Goal: Register for event/course

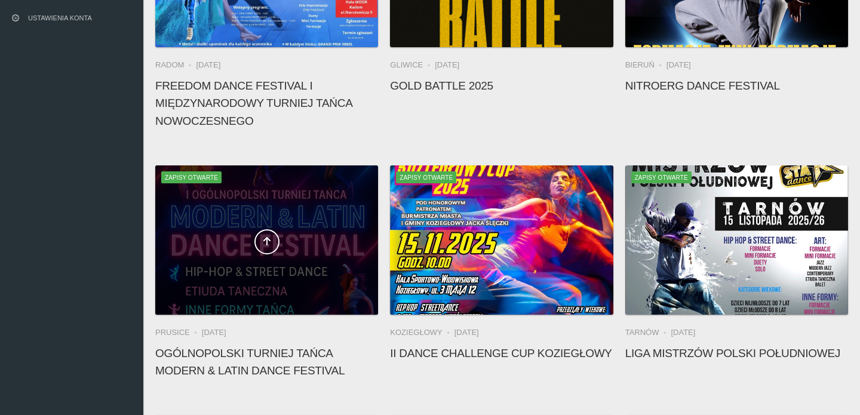
click at [293, 222] on div at bounding box center [266, 239] width 223 height 149
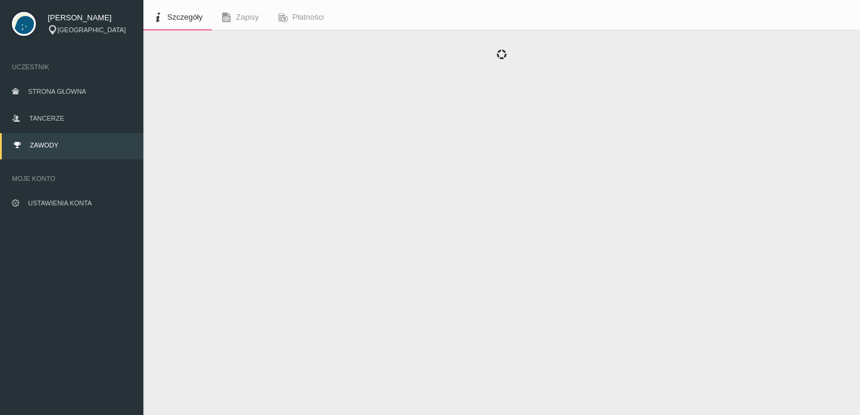
scroll to position [30, 0]
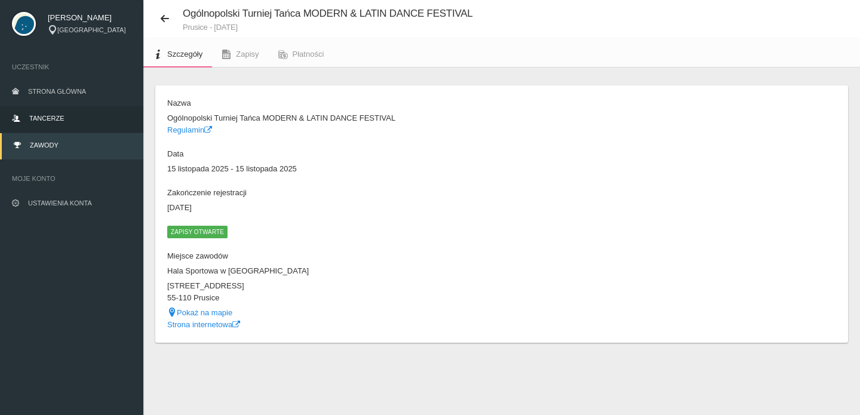
click at [64, 112] on link "Tancerze" at bounding box center [71, 119] width 143 height 26
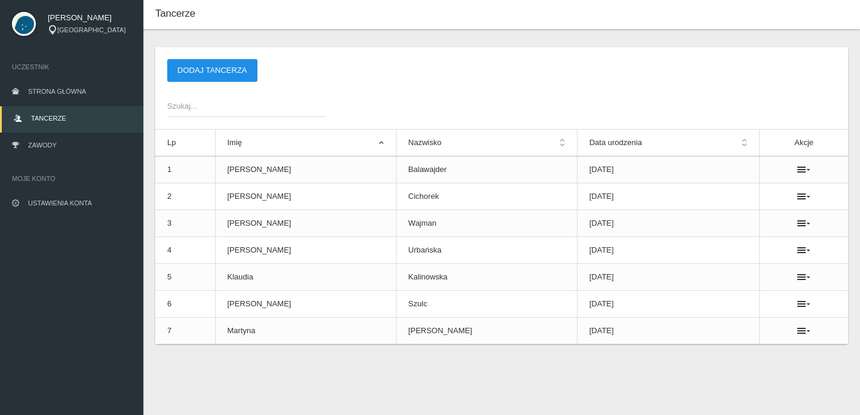
click at [208, 67] on button "Dodaj tancerza" at bounding box center [212, 70] width 90 height 23
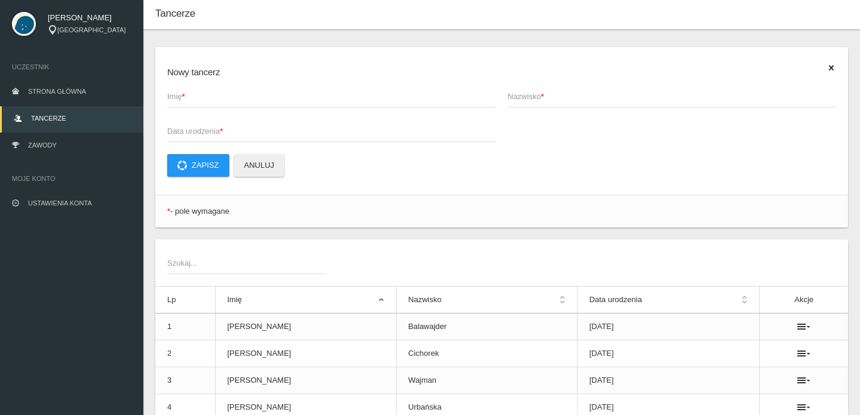
click at [202, 100] on span "Imię *" at bounding box center [325, 97] width 317 height 12
click at [202, 100] on input "Imię *" at bounding box center [331, 96] width 329 height 23
click at [247, 102] on input "Agata" at bounding box center [331, 96] width 329 height 23
type input "Agata"
click at [549, 97] on span "Nazwisko *" at bounding box center [666, 97] width 317 height 12
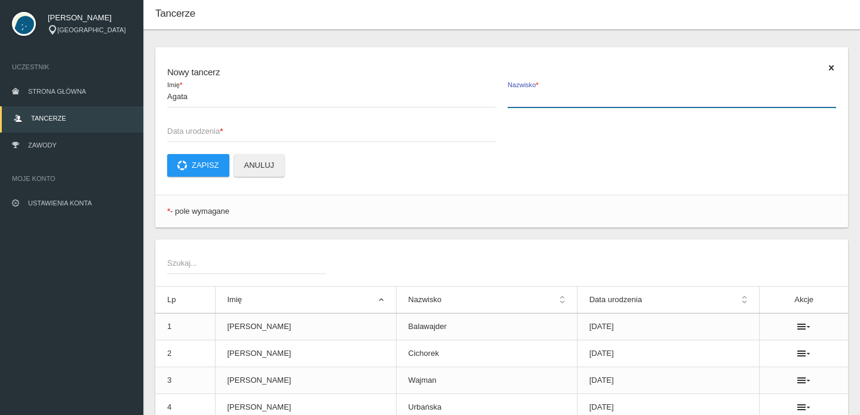
click at [549, 97] on input "Nazwisko *" at bounding box center [672, 96] width 329 height 23
click at [530, 98] on span "Nazwisko *" at bounding box center [666, 97] width 317 height 12
click at [530, 98] on input "Nazwisko *" at bounding box center [672, 96] width 329 height 23
click at [198, 134] on span "Data urodzenia *" at bounding box center [325, 131] width 317 height 12
click at [198, 134] on input "Data urodzenia *" at bounding box center [331, 130] width 329 height 23
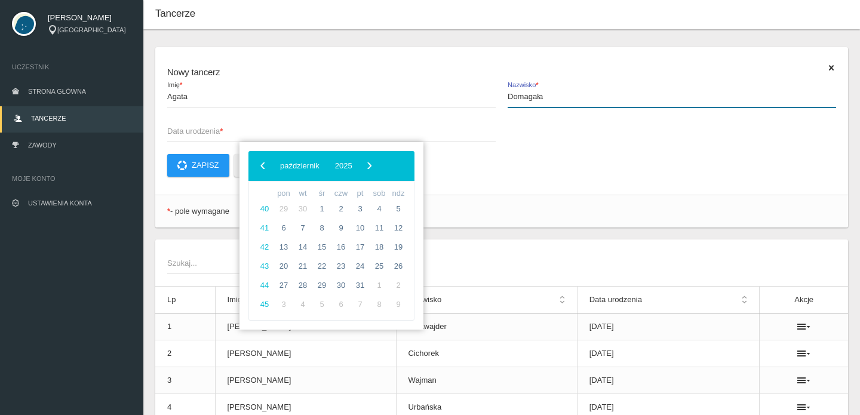
click at [576, 97] on input "Domagała" at bounding box center [672, 96] width 329 height 23
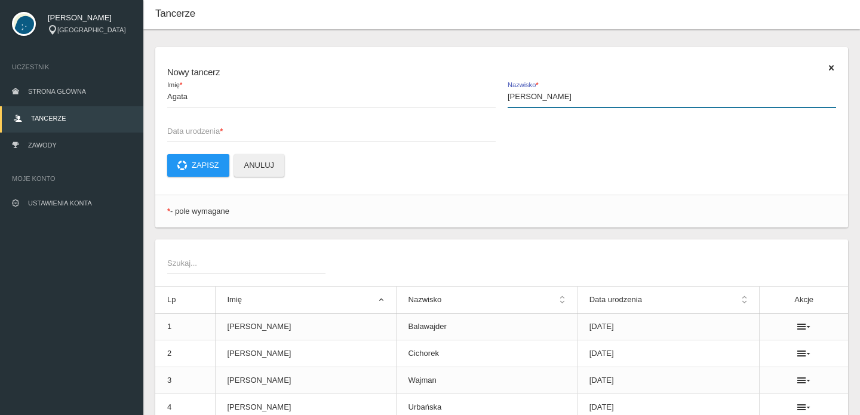
type input "[PERSON_NAME]"
click at [171, 132] on span "Data urodzenia *" at bounding box center [325, 131] width 317 height 12
click at [171, 132] on input "Data urodzenia *" at bounding box center [331, 130] width 329 height 23
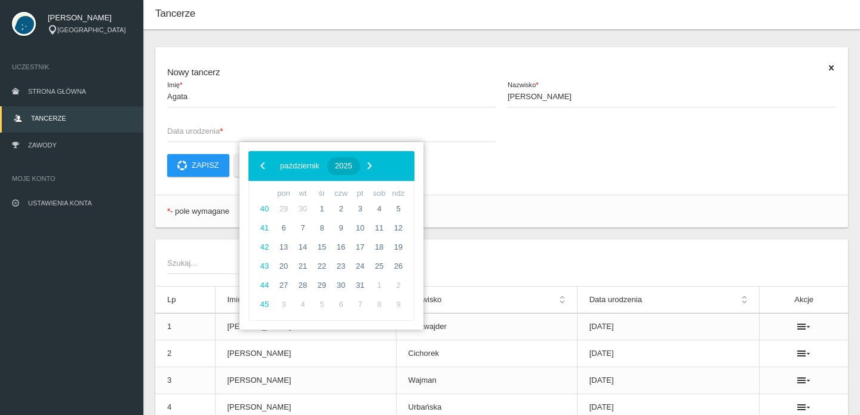
click at [352, 166] on span "2025" at bounding box center [343, 165] width 17 height 9
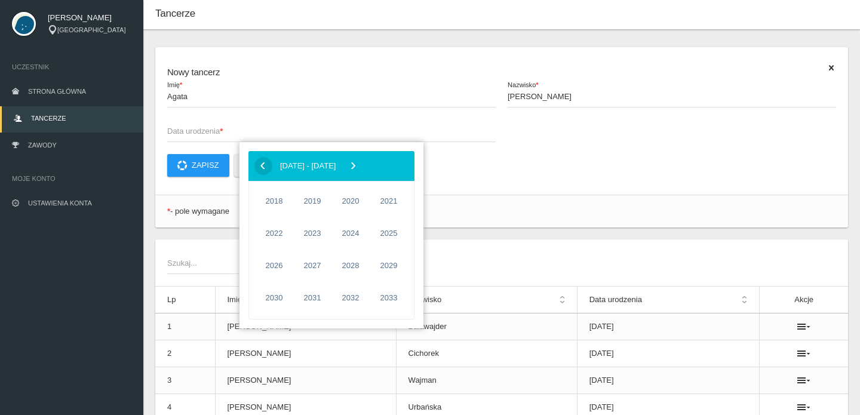
click at [263, 168] on span "‹" at bounding box center [263, 165] width 18 height 18
click at [307, 261] on span "1995" at bounding box center [312, 265] width 27 height 27
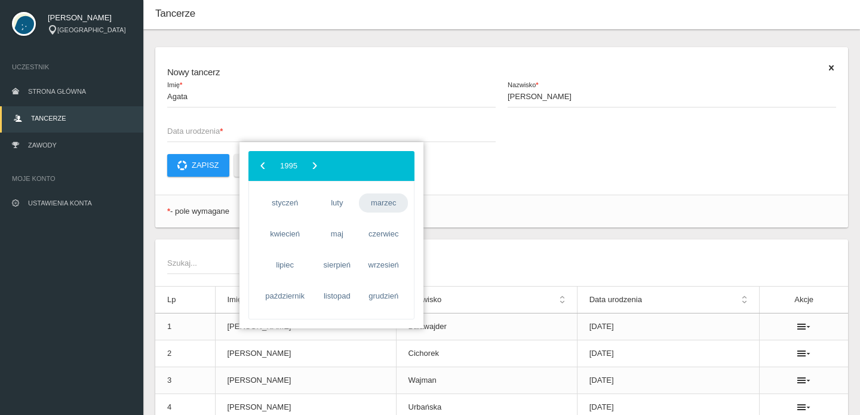
click at [377, 205] on span "marzec" at bounding box center [383, 203] width 49 height 19
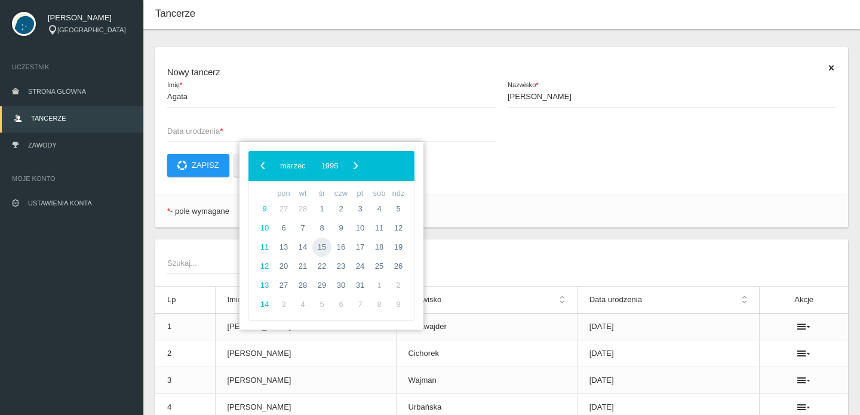
click at [324, 245] on span "15" at bounding box center [321, 247] width 19 height 19
type input "[DATE]"
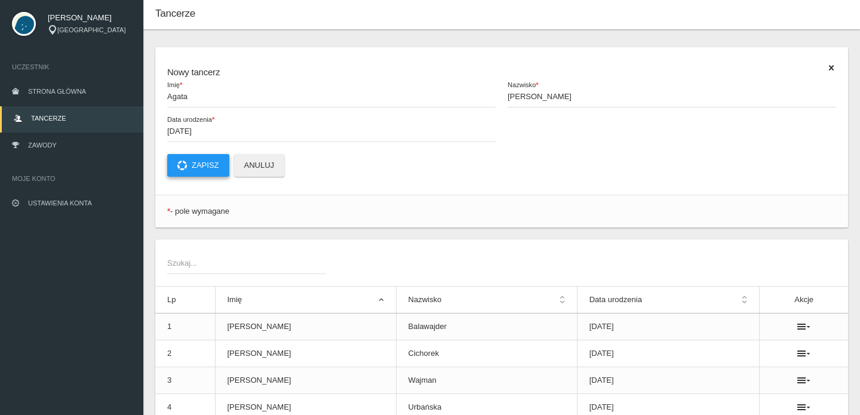
click at [207, 166] on button "Zapisz" at bounding box center [198, 165] width 62 height 23
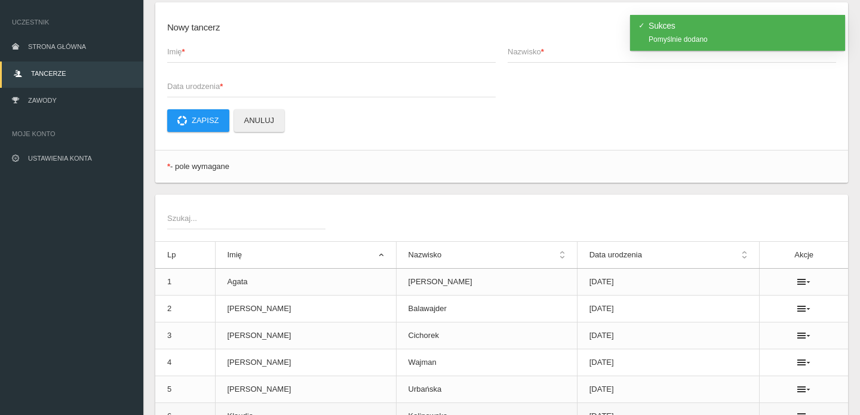
scroll to position [57, 0]
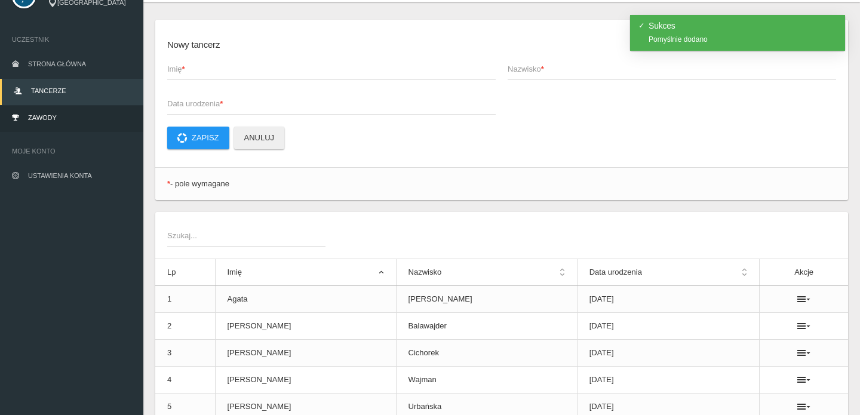
click at [40, 116] on span "Zawody" at bounding box center [42, 117] width 29 height 7
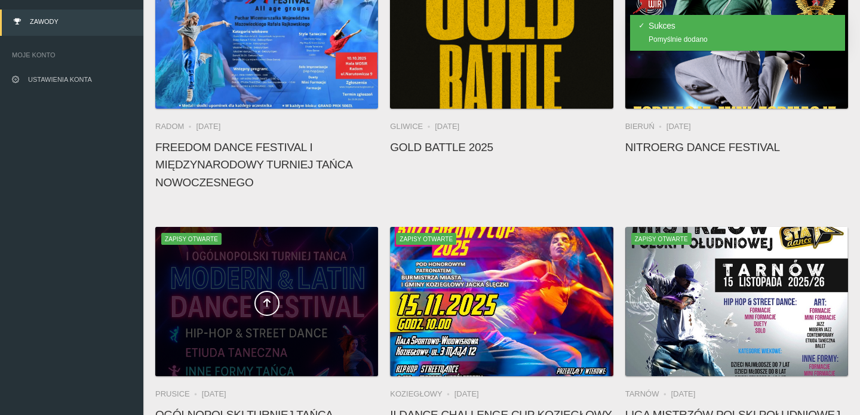
click at [251, 321] on div at bounding box center [266, 301] width 223 height 149
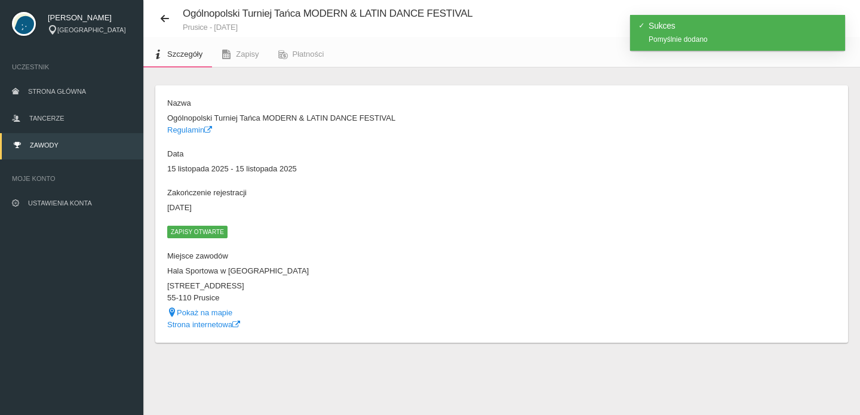
scroll to position [30, 0]
click at [233, 60] on link "Zapisy" at bounding box center [240, 54] width 56 height 26
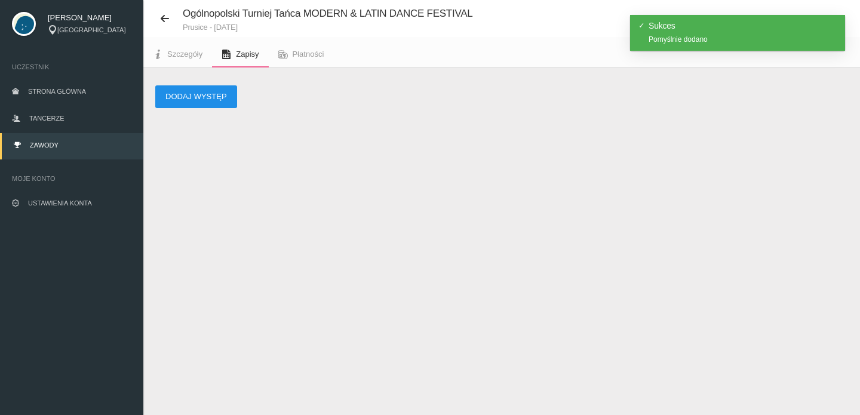
click at [191, 100] on button "Dodaj występ" at bounding box center [196, 96] width 82 height 23
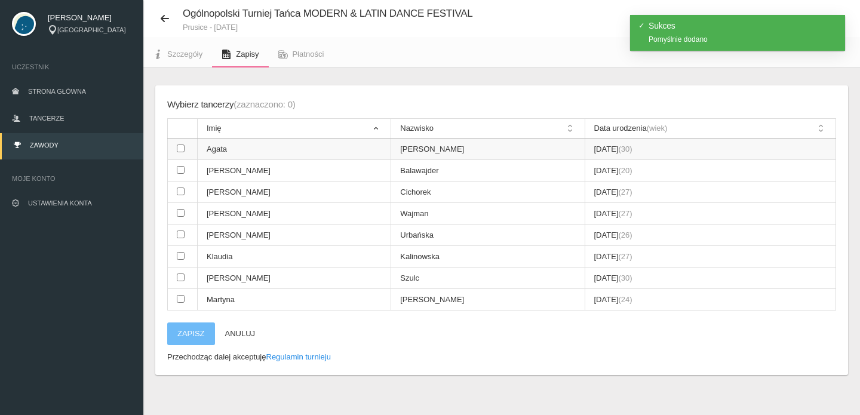
click at [182, 147] on input "checkbox" at bounding box center [181, 149] width 8 height 8
checkbox input "true"
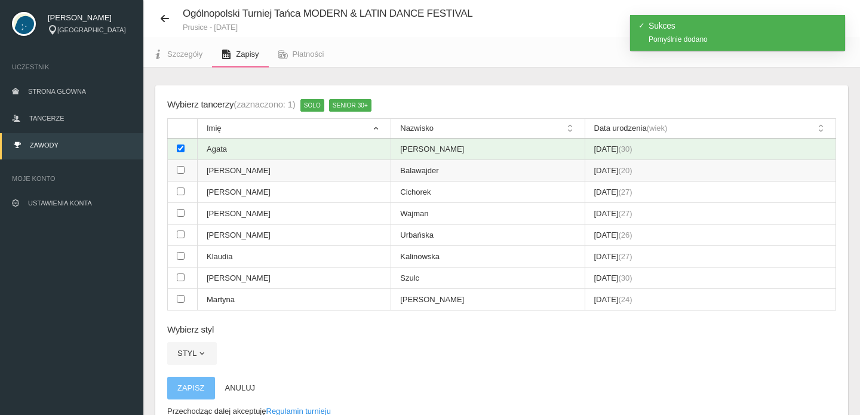
click at [182, 170] on input "checkbox" at bounding box center [181, 170] width 8 height 8
checkbox input "true"
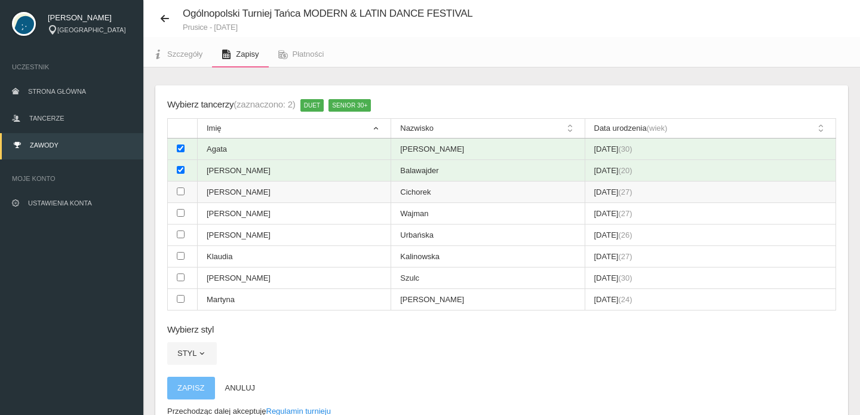
click at [181, 183] on td at bounding box center [183, 193] width 30 height 22
checkbox input "true"
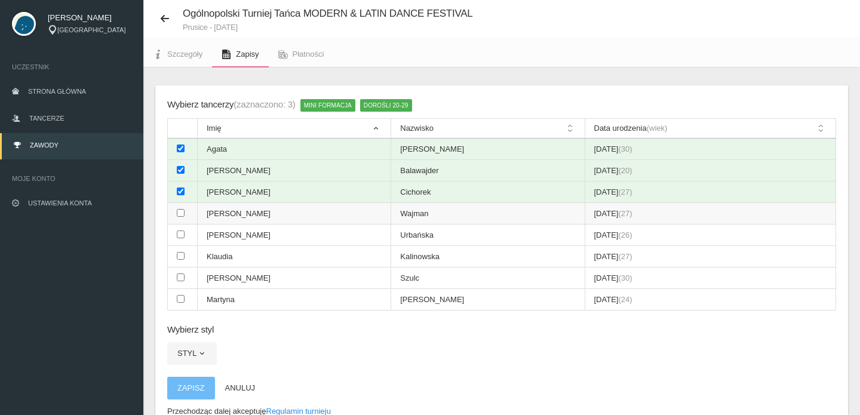
click at [181, 203] on td at bounding box center [183, 214] width 30 height 22
checkbox input "true"
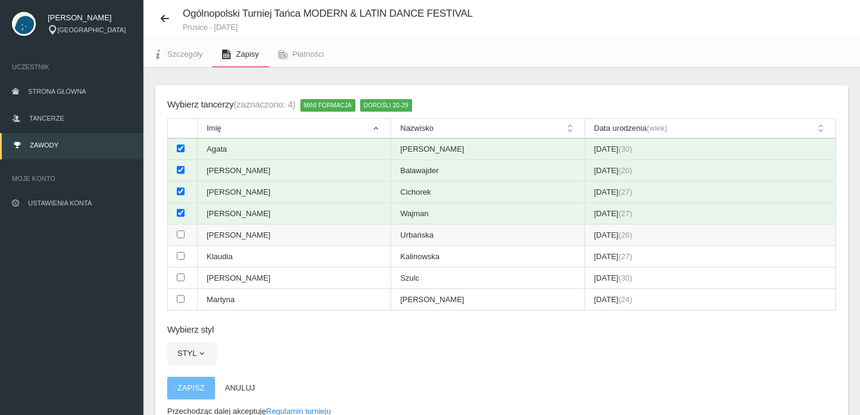
click at [177, 225] on td at bounding box center [183, 236] width 30 height 22
checkbox input "true"
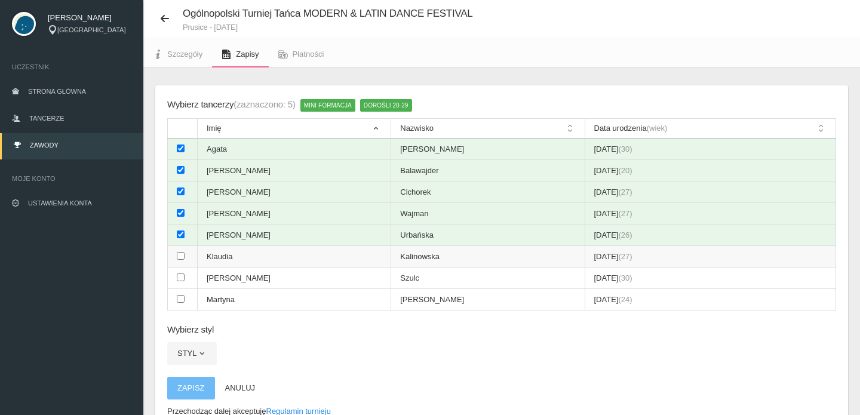
click at [177, 252] on input "checkbox" at bounding box center [181, 256] width 8 height 8
checkbox input "true"
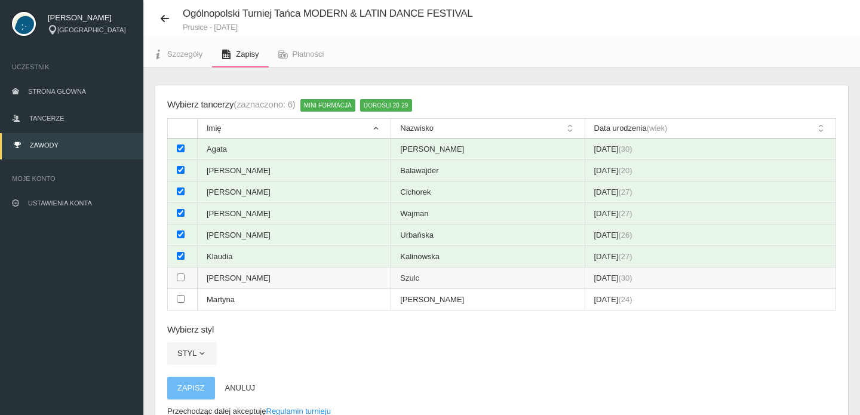
click at [182, 274] on input "checkbox" at bounding box center [181, 278] width 8 height 8
checkbox input "true"
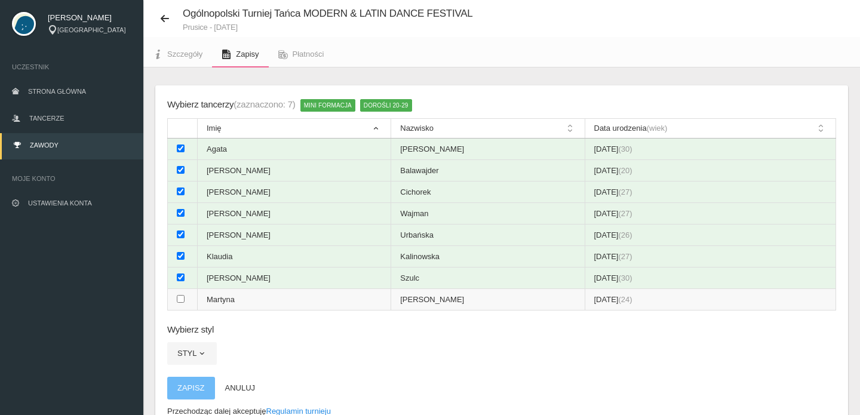
click at [181, 295] on input "checkbox" at bounding box center [181, 299] width 8 height 8
checkbox input "true"
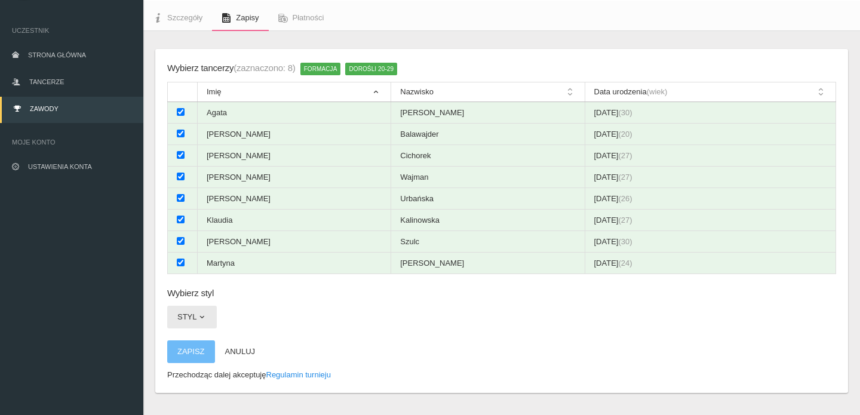
click at [189, 306] on button "Styl" at bounding box center [192, 317] width 50 height 23
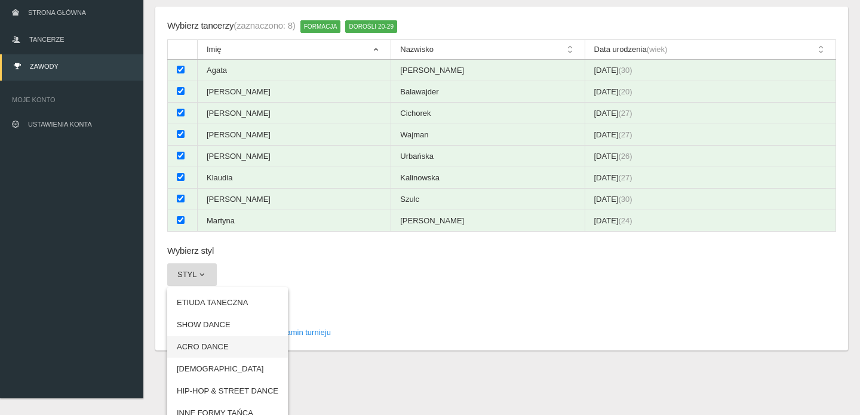
scroll to position [108, 0]
click at [191, 359] on link "[DEMOGRAPHIC_DATA]" at bounding box center [227, 370] width 121 height 22
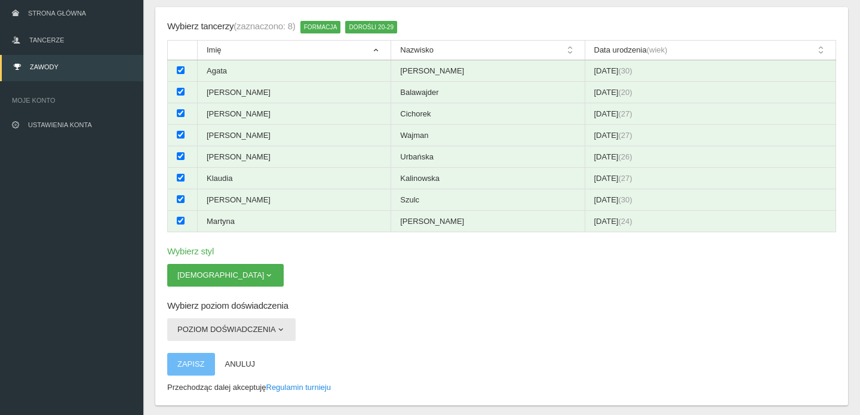
click at [241, 322] on button "Poziom doświadczenia" at bounding box center [231, 329] width 128 height 23
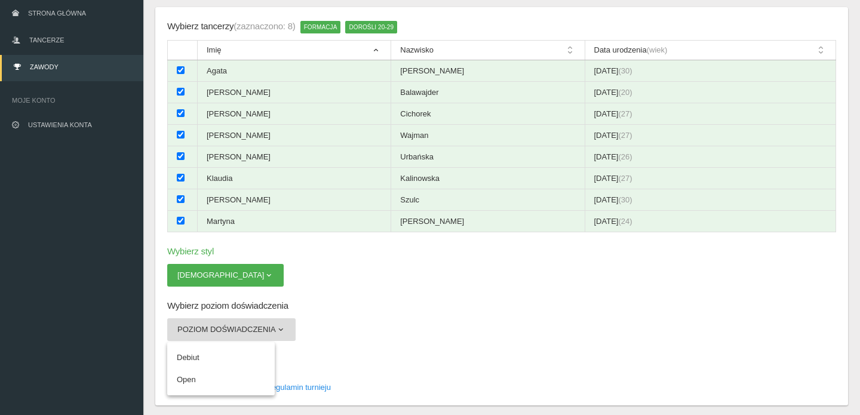
click at [331, 302] on app-registration-form "Wybierz tancerzy (zaznaczono: 8) Formacja Dorośli 20-29 Imię Nazwisko Data urod…" at bounding box center [501, 206] width 669 height 374
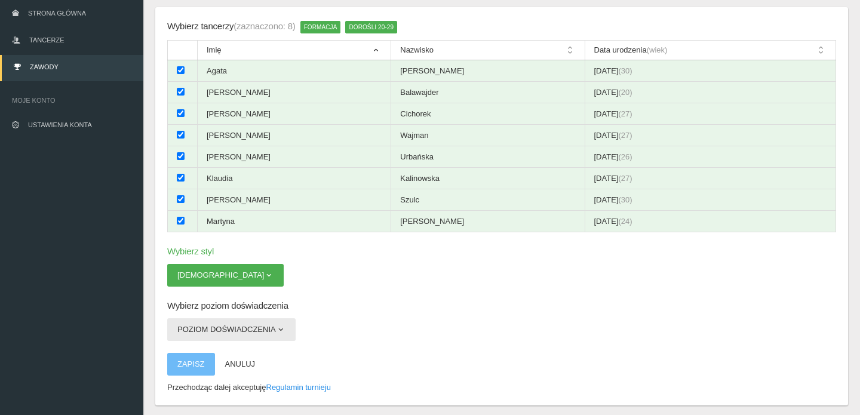
click at [235, 318] on button "Poziom doświadczenia" at bounding box center [231, 329] width 128 height 23
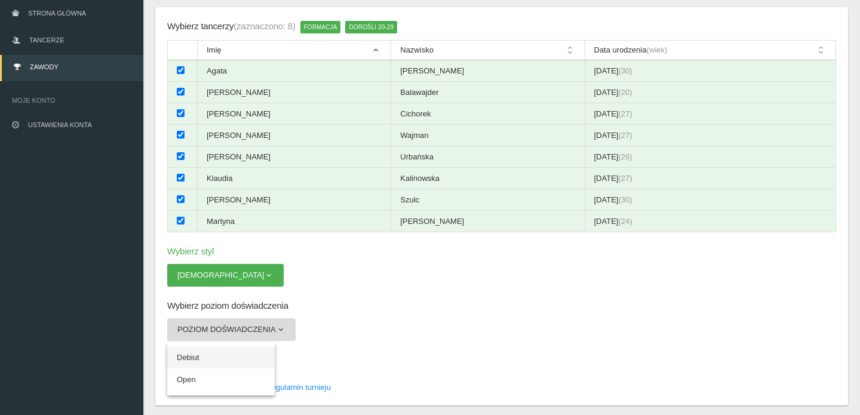
click at [214, 347] on link "Debiut" at bounding box center [221, 358] width 108 height 22
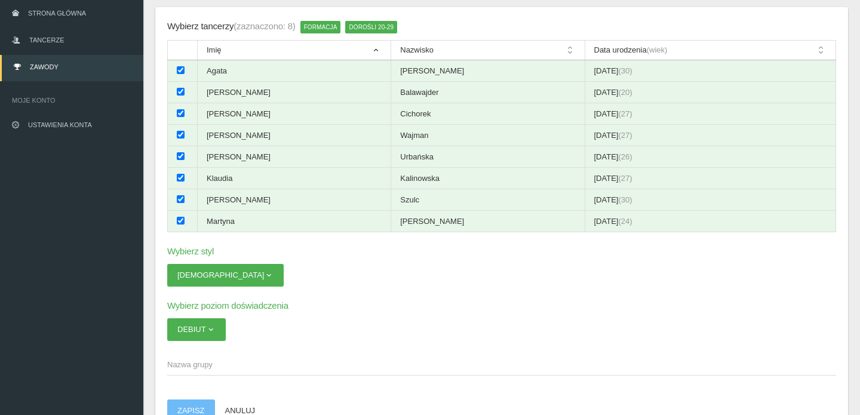
click at [199, 359] on span "Nazwa grupy" at bounding box center [495, 365] width 657 height 12
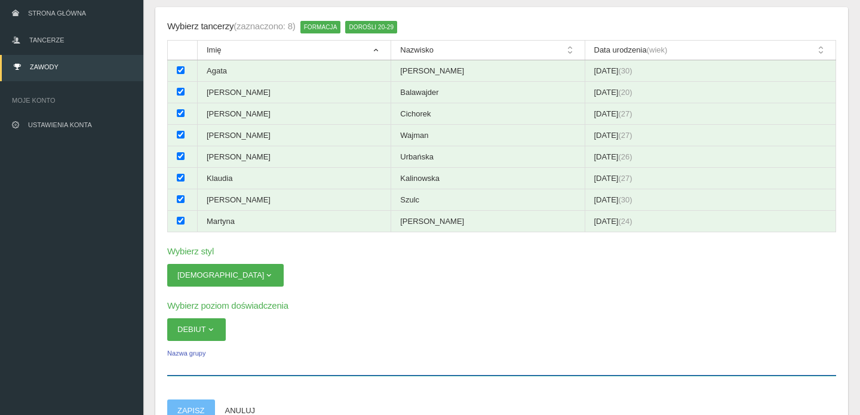
click at [199, 353] on input "Nazwa grupy" at bounding box center [501, 364] width 669 height 23
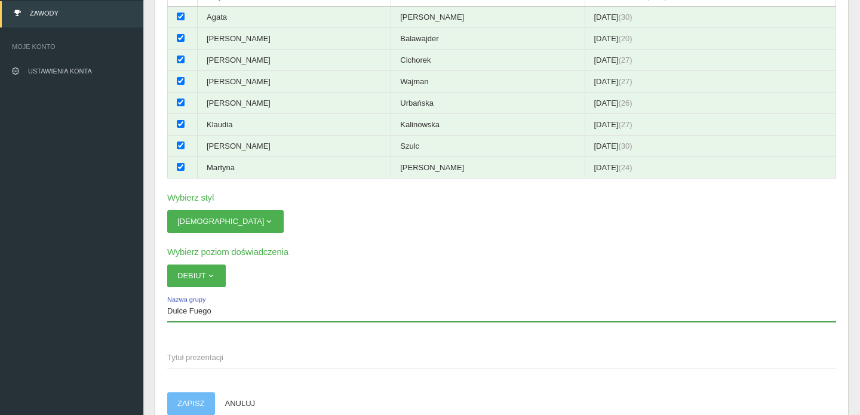
scroll to position [163, 0]
type input "Dulce Fuego"
click at [194, 351] on span "Tytuł prezentacji" at bounding box center [495, 357] width 657 height 12
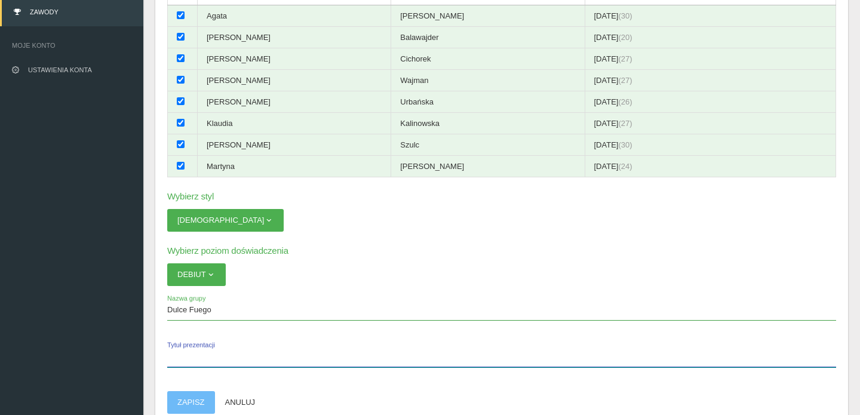
click at [194, 345] on input "Tytuł prezentacji" at bounding box center [501, 356] width 669 height 23
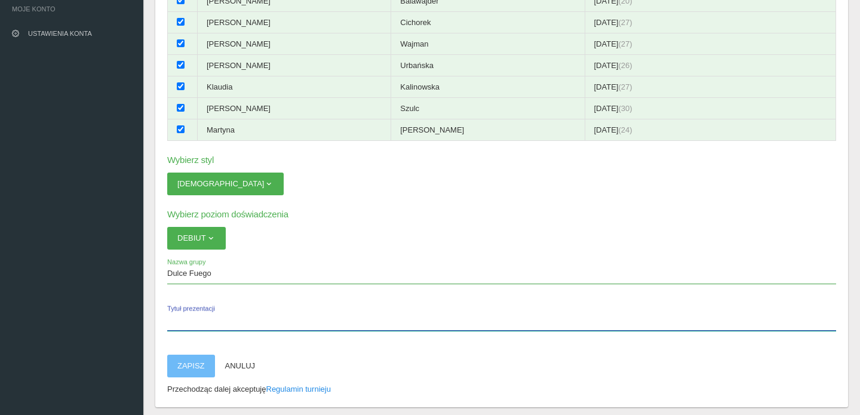
scroll to position [200, 0]
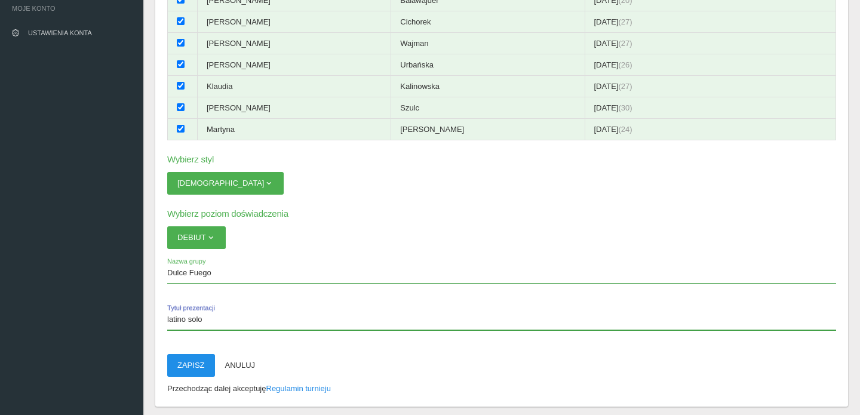
type input "latino solo"
click at [193, 354] on button "Zapisz" at bounding box center [191, 365] width 48 height 23
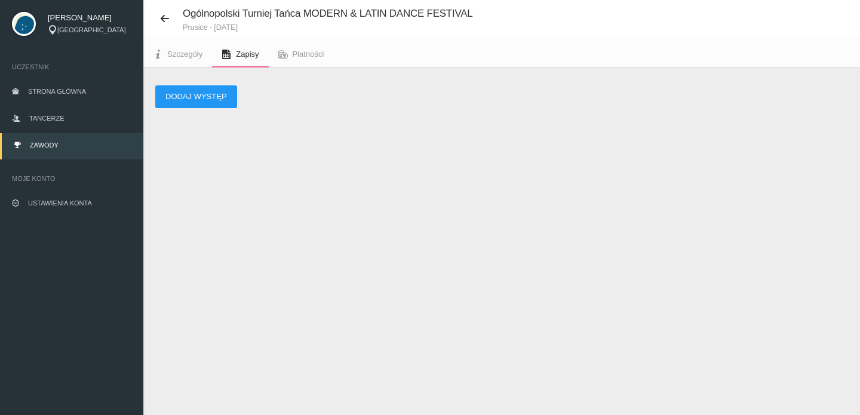
scroll to position [30, 0]
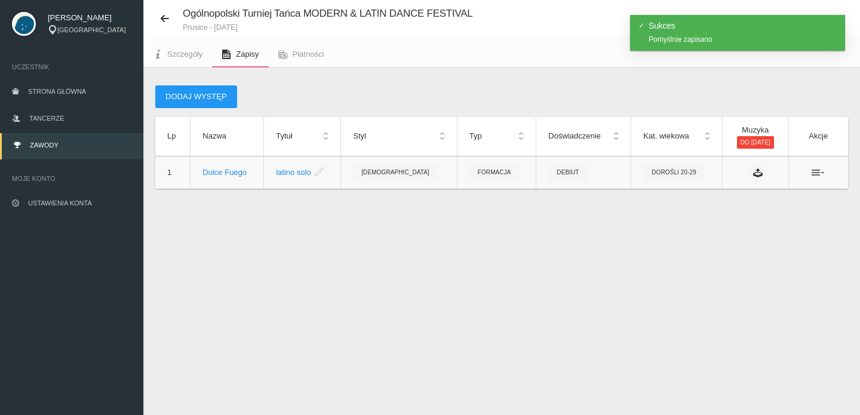
click at [820, 173] on icon at bounding box center [818, 173] width 13 height 10
click at [628, 241] on div "Ogólnopolski Turniej Tańca MODERN & LATIN DANCE FESTIVAL Prusice - [DATE] Szcze…" at bounding box center [501, 207] width 717 height 415
click at [288, 54] on link "Płatności" at bounding box center [301, 54] width 65 height 26
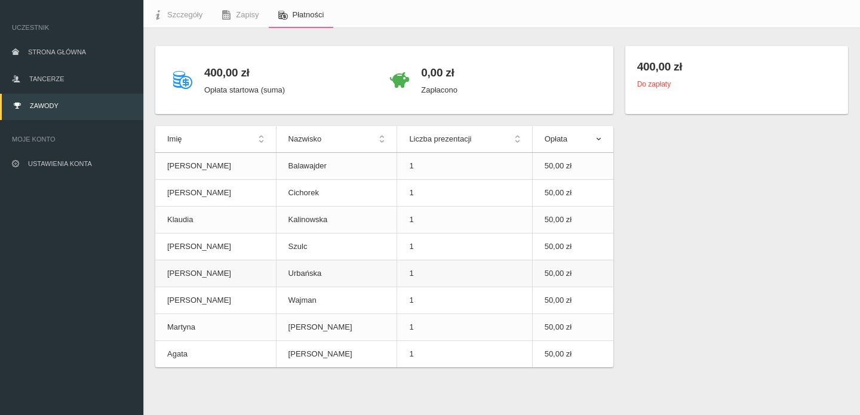
scroll to position [69, 0]
click at [168, 19] on link "Szczegóły" at bounding box center [177, 15] width 69 height 26
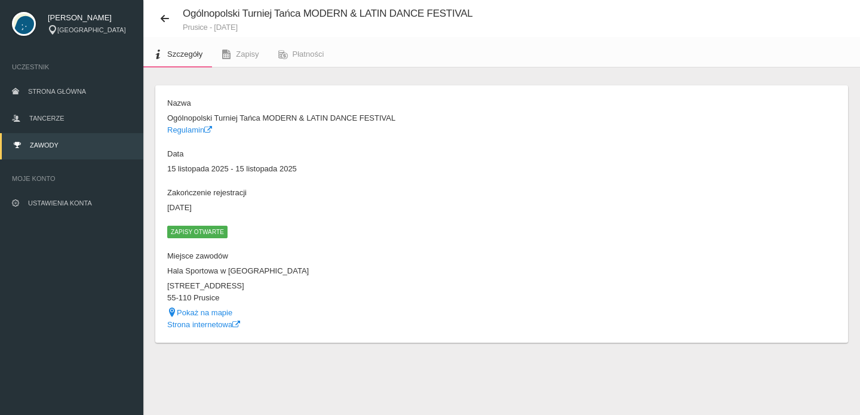
scroll to position [30, 0]
click at [164, 18] on icon at bounding box center [165, 19] width 10 height 10
